Goal: Task Accomplishment & Management: Use online tool/utility

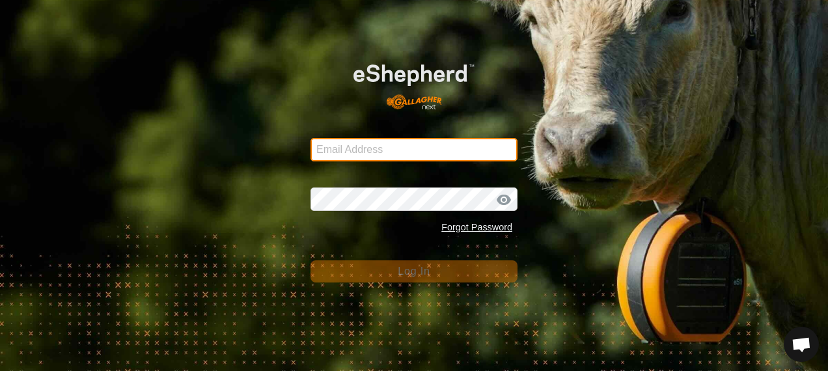
type input "glenalvonltd@gmail.com"
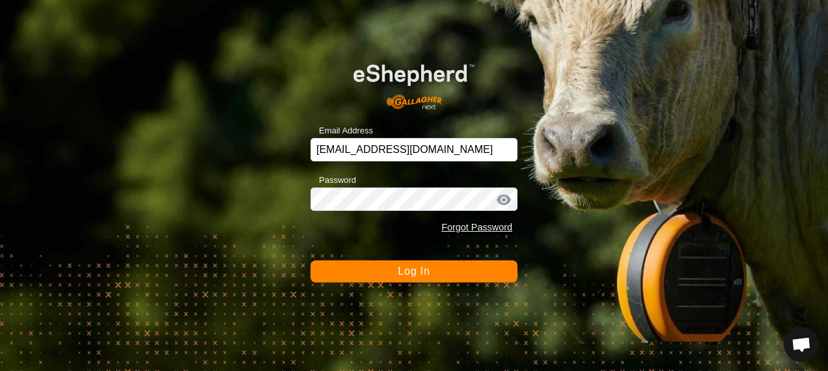
click at [412, 271] on span "Log In" at bounding box center [414, 271] width 32 height 11
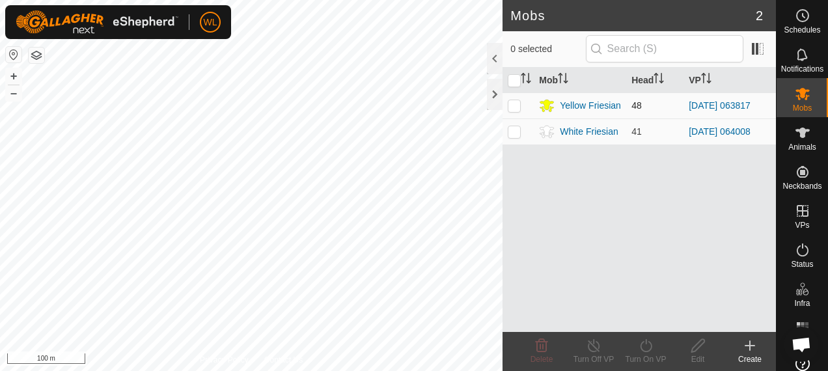
click at [517, 103] on p-checkbox at bounding box center [514, 105] width 13 height 10
checkbox input "true"
click at [654, 344] on icon at bounding box center [646, 346] width 16 height 16
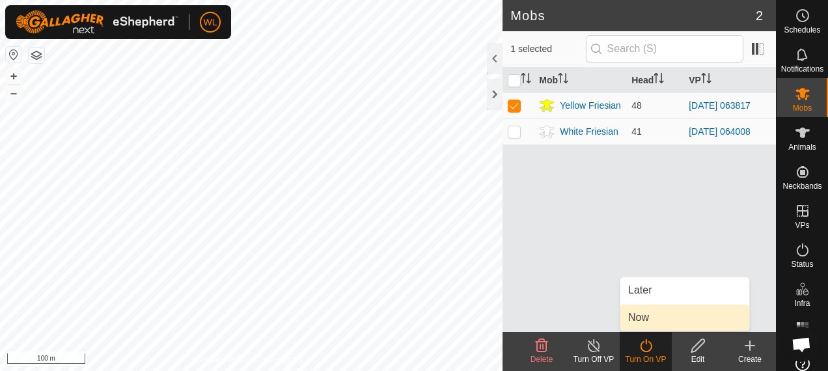
click at [655, 319] on link "Now" at bounding box center [685, 318] width 129 height 26
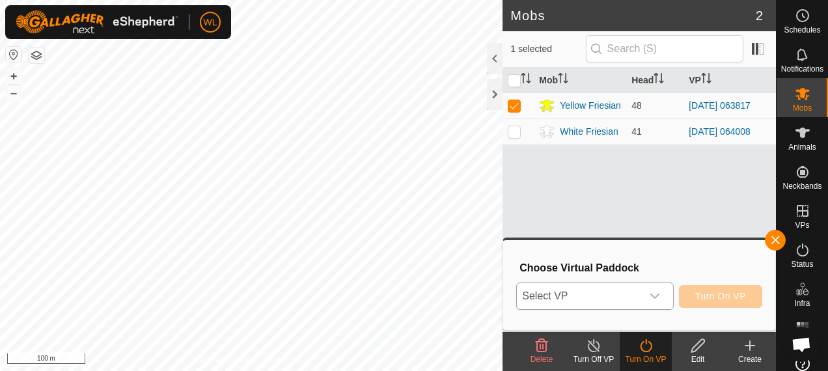
click at [654, 302] on div "dropdown trigger" at bounding box center [655, 296] width 26 height 26
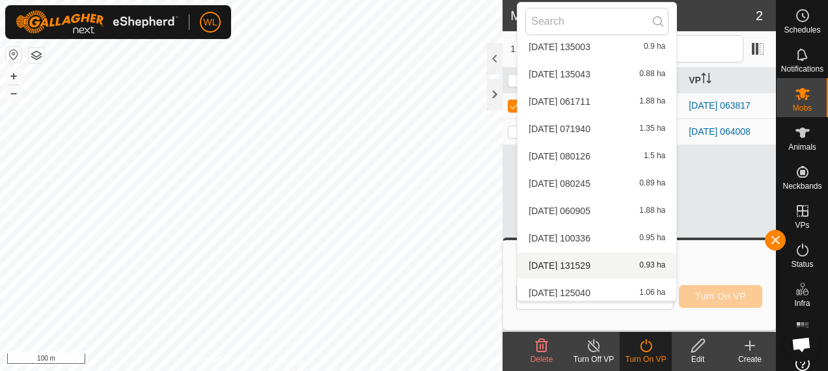
scroll to position [1059, 0]
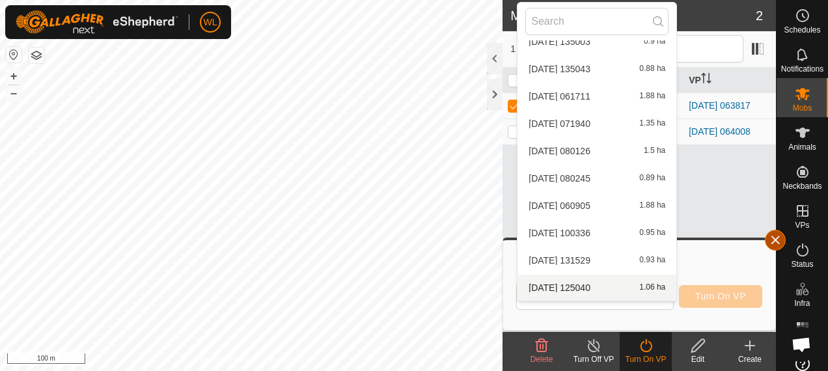
click at [770, 243] on button "button" at bounding box center [775, 240] width 21 height 21
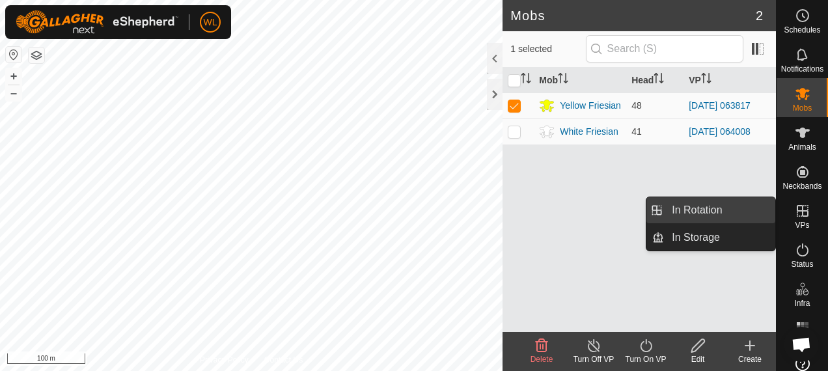
drag, startPoint x: 753, startPoint y: 206, endPoint x: 714, endPoint y: 219, distance: 41.0
click at [733, 208] on link "In Rotation" at bounding box center [719, 210] width 111 height 26
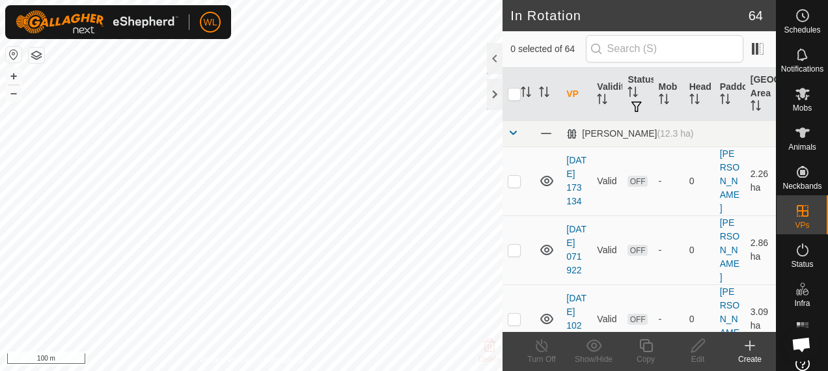
click at [749, 352] on icon at bounding box center [750, 346] width 16 height 16
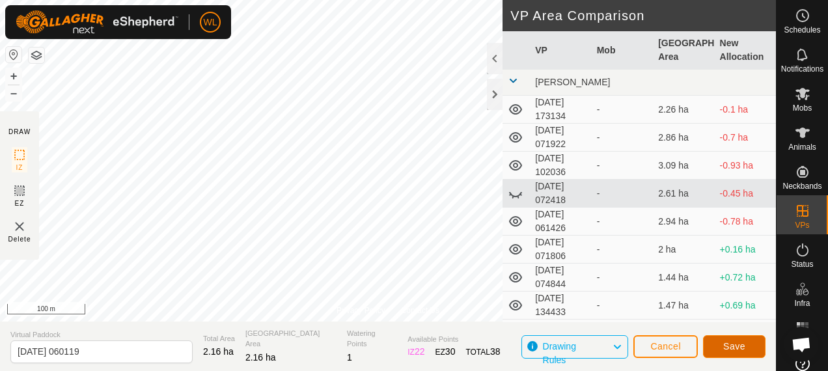
click at [740, 346] on span "Save" at bounding box center [735, 346] width 22 height 10
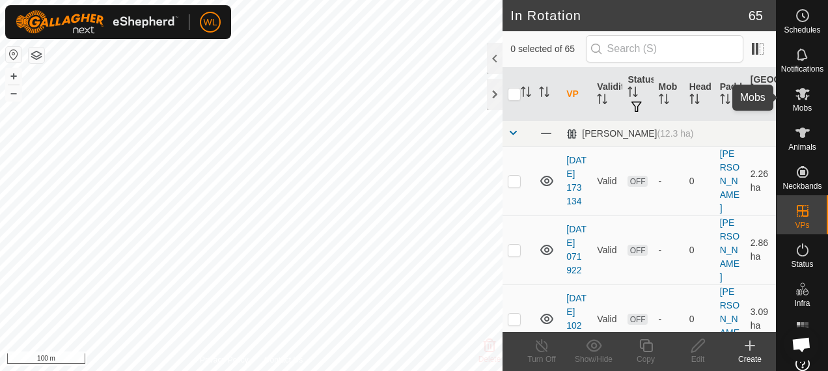
click at [795, 100] on icon at bounding box center [803, 94] width 16 height 16
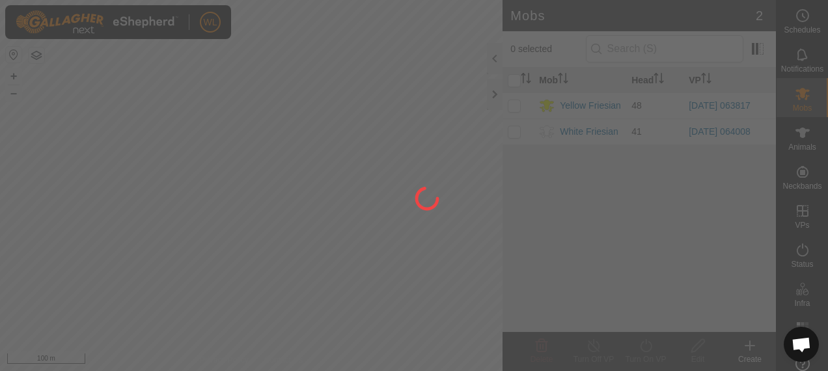
click at [516, 110] on div at bounding box center [414, 185] width 828 height 371
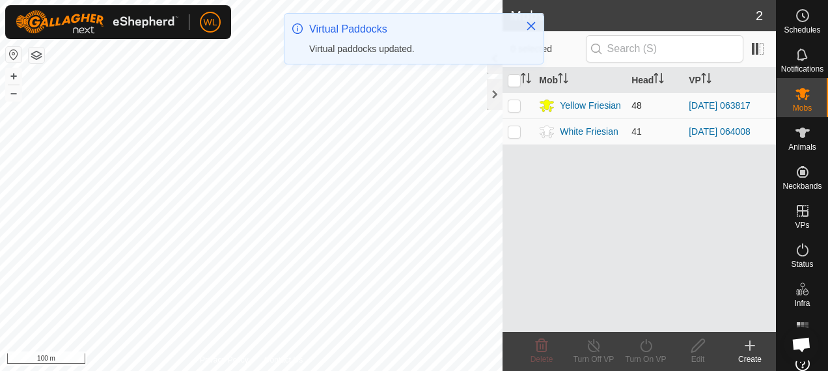
click at [517, 106] on p-checkbox at bounding box center [514, 105] width 13 height 10
checkbox input "true"
click at [642, 354] on div "Turn On VP" at bounding box center [646, 360] width 52 height 12
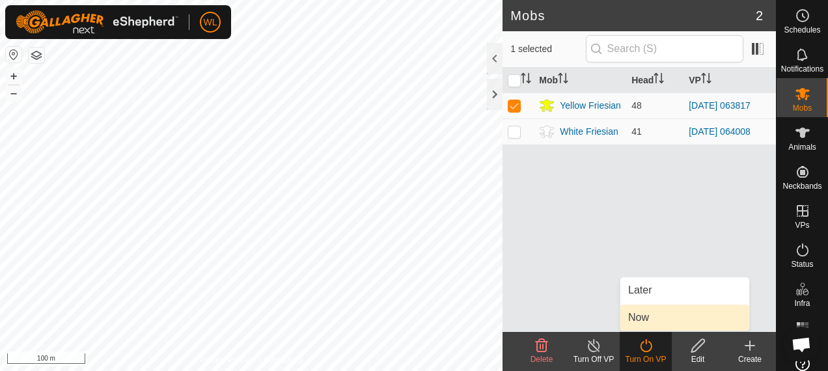
click at [658, 317] on link "Now" at bounding box center [685, 318] width 129 height 26
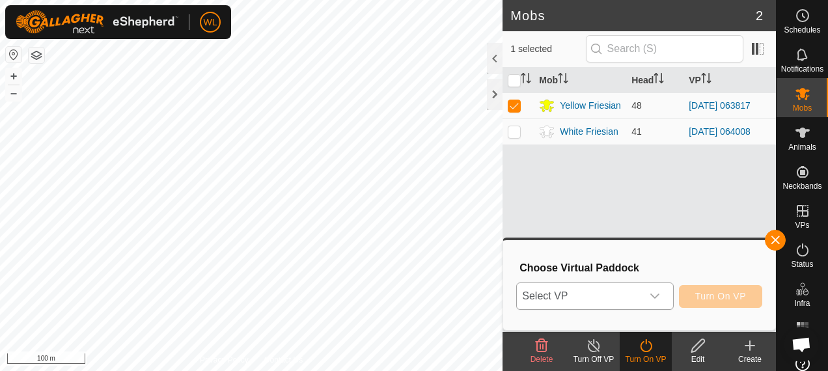
click at [651, 301] on div "dropdown trigger" at bounding box center [655, 296] width 26 height 26
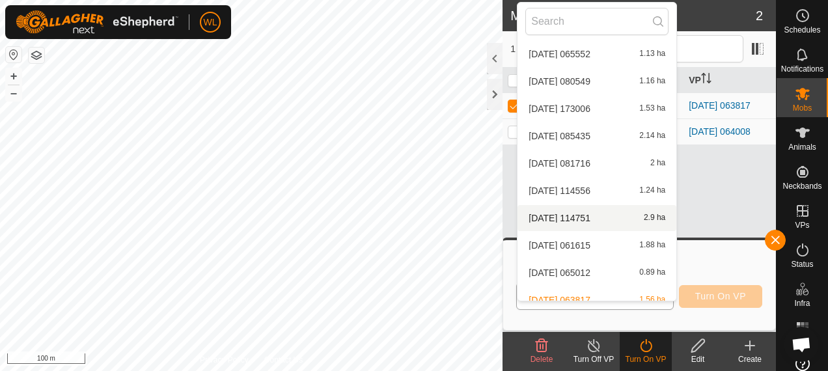
scroll to position [1606, 0]
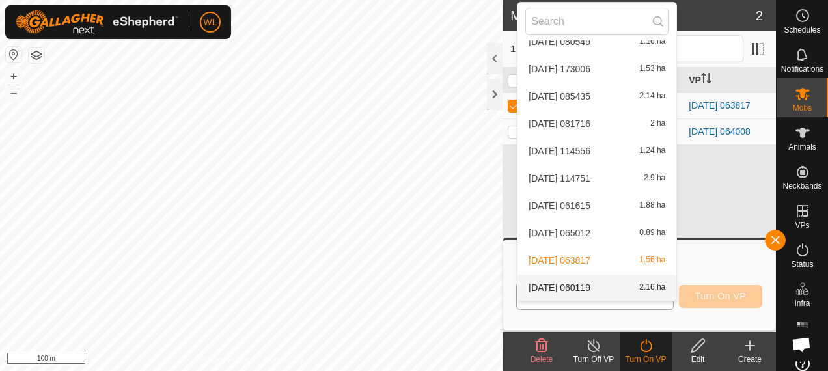
click at [598, 281] on li "2025-09-22 060119 2.16 ha" at bounding box center [597, 288] width 159 height 26
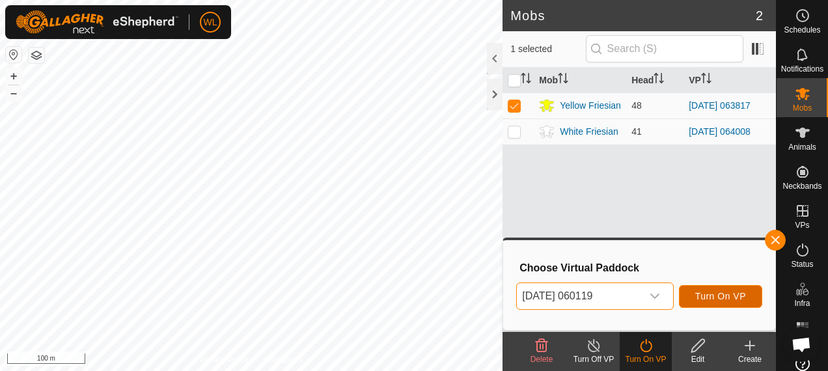
click at [720, 293] on span "Turn On VP" at bounding box center [721, 296] width 51 height 10
